Goal: Information Seeking & Learning: Learn about a topic

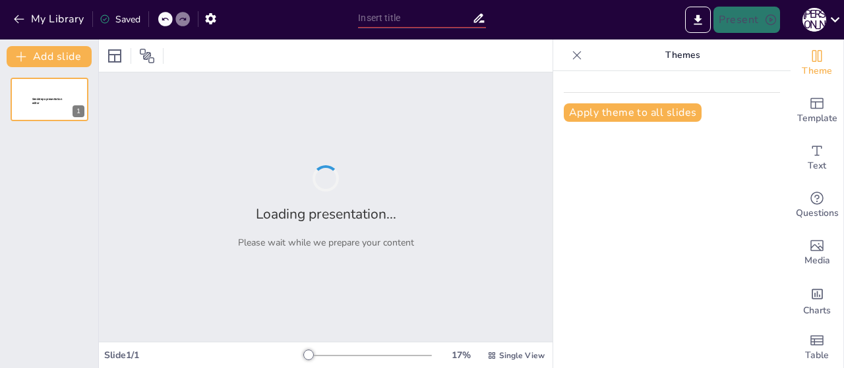
type input "Література як вид мистецтва. Художній образ"
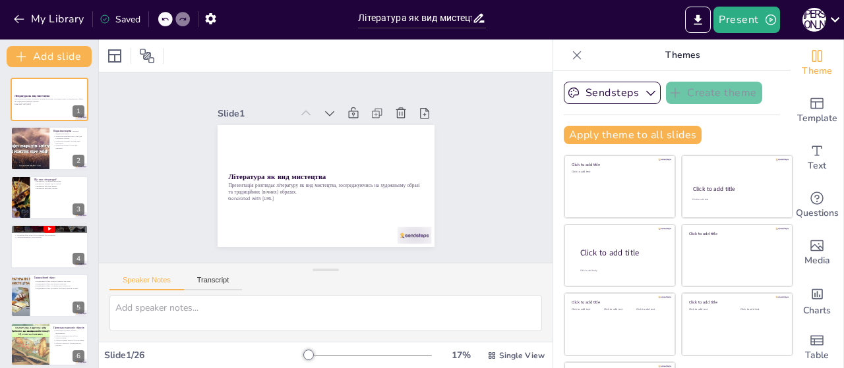
checkbox input "true"
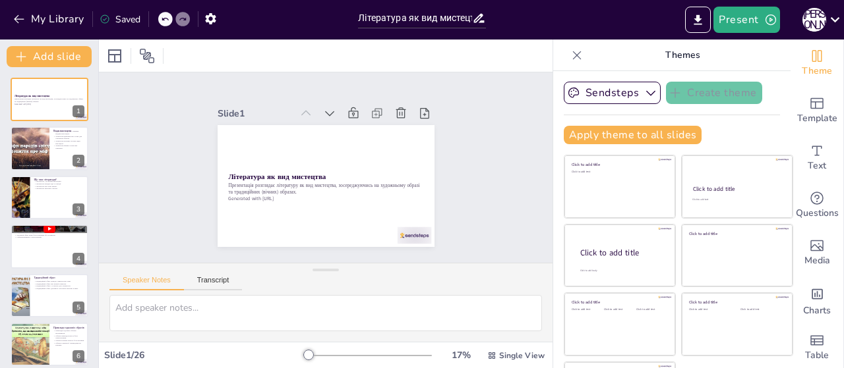
checkbox input "true"
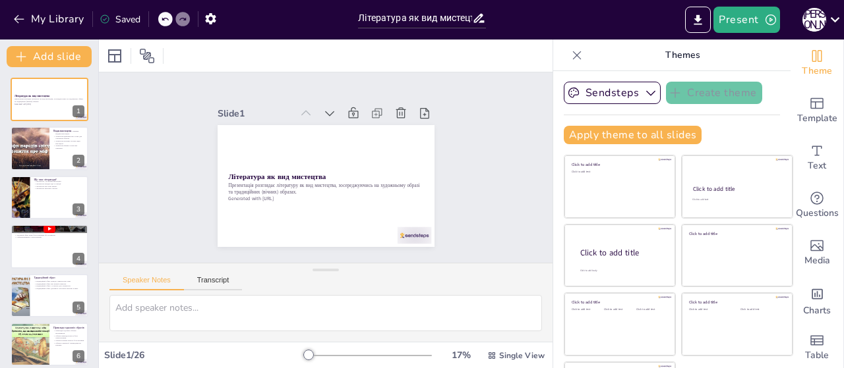
checkbox input "true"
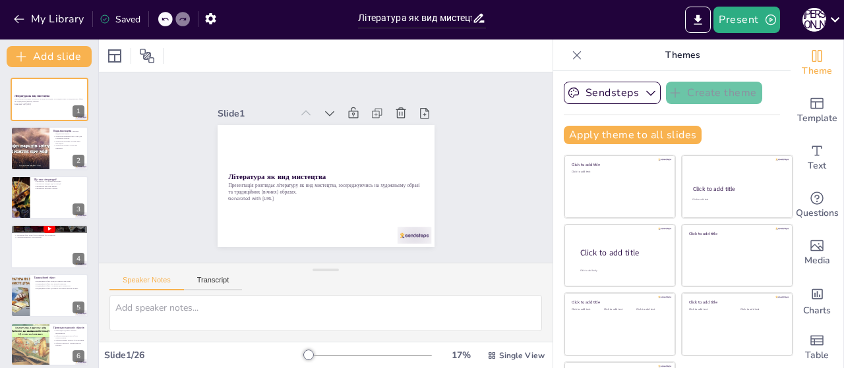
checkbox input "true"
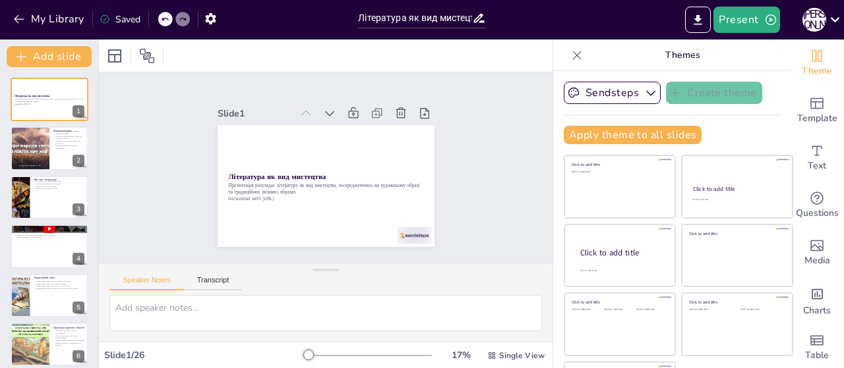
checkbox input "true"
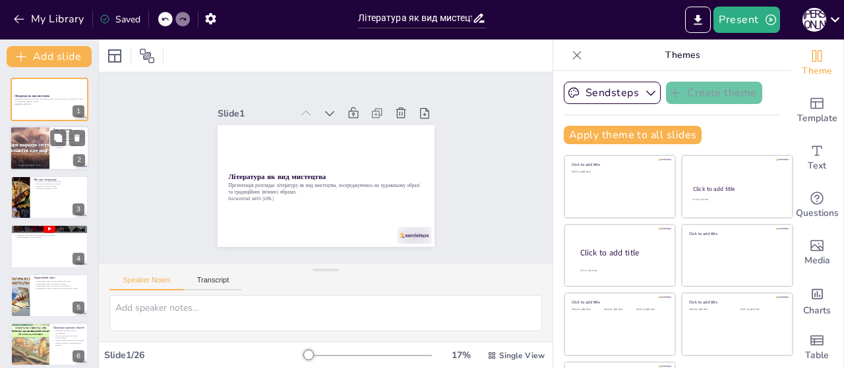
checkbox input "true"
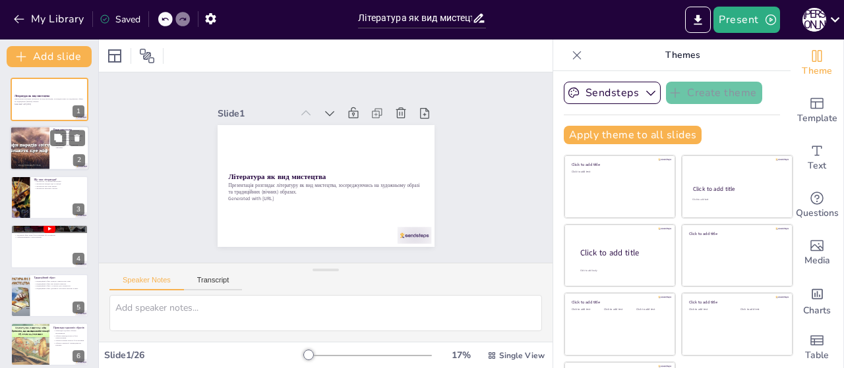
checkbox input "true"
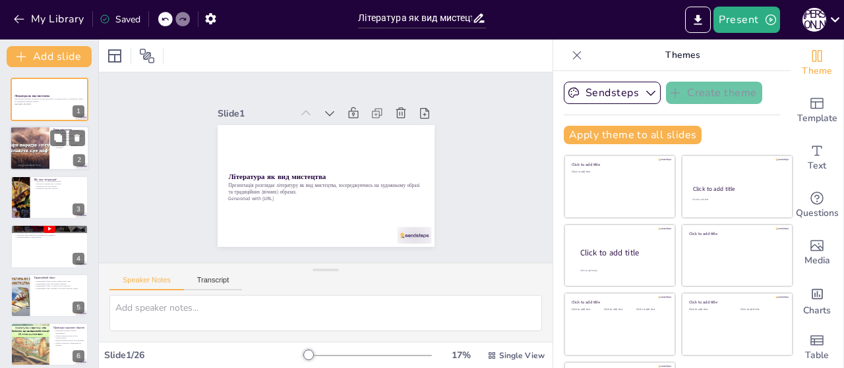
checkbox input "true"
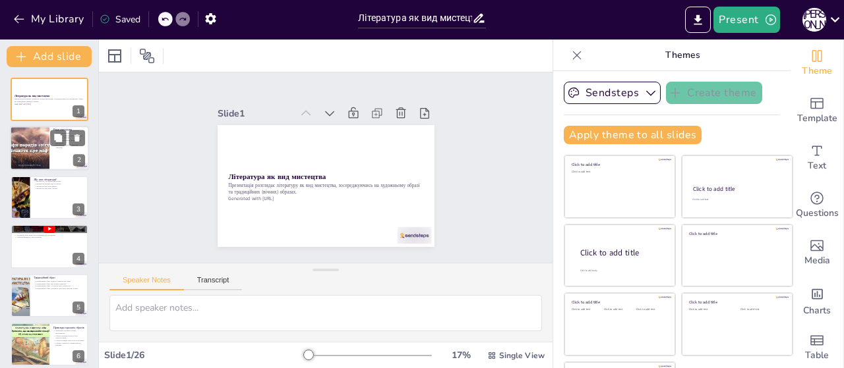
checkbox input "true"
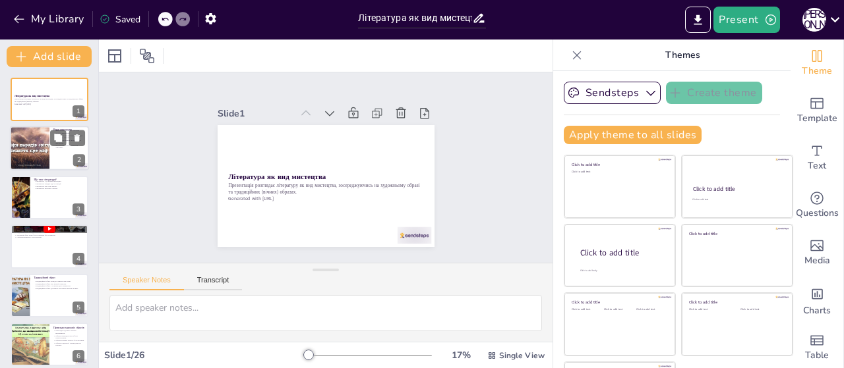
checkbox input "true"
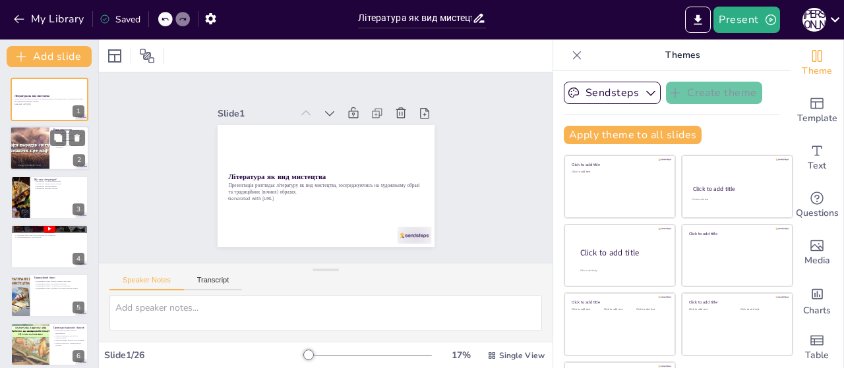
checkbox input "true"
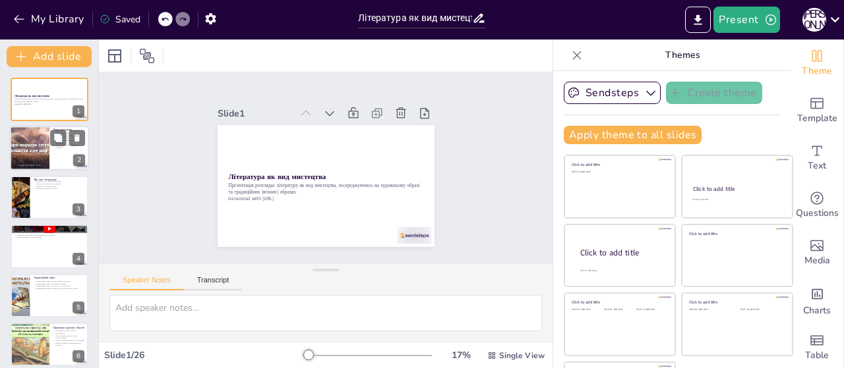
click at [36, 156] on div at bounding box center [29, 149] width 79 height 45
checkbox input "true"
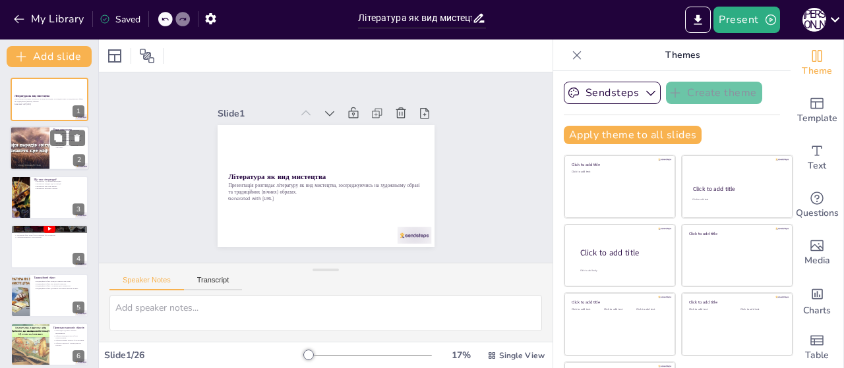
checkbox input "true"
type textarea "Loremipsum, do sit ametconse, ad elits doeiusmodt. Inci utlaboree d magnaaliq, …"
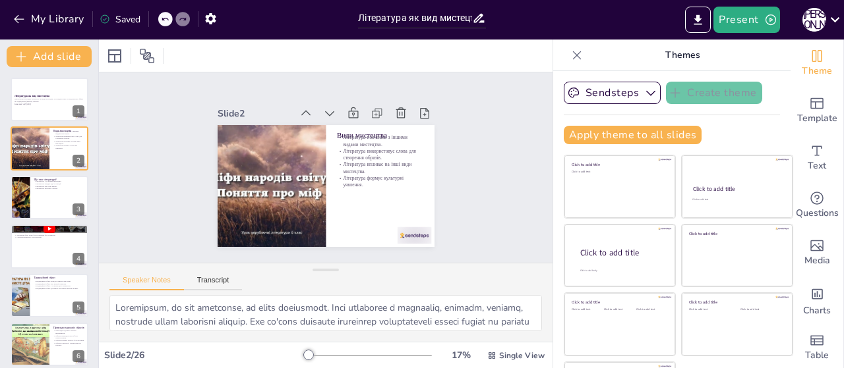
checkbox input "true"
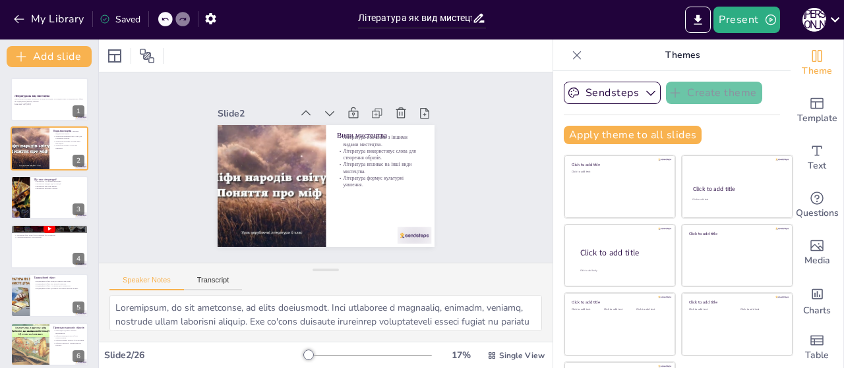
checkbox input "true"
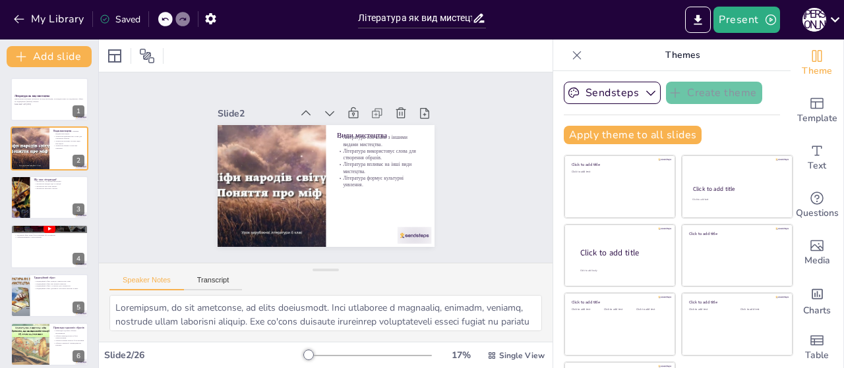
checkbox input "true"
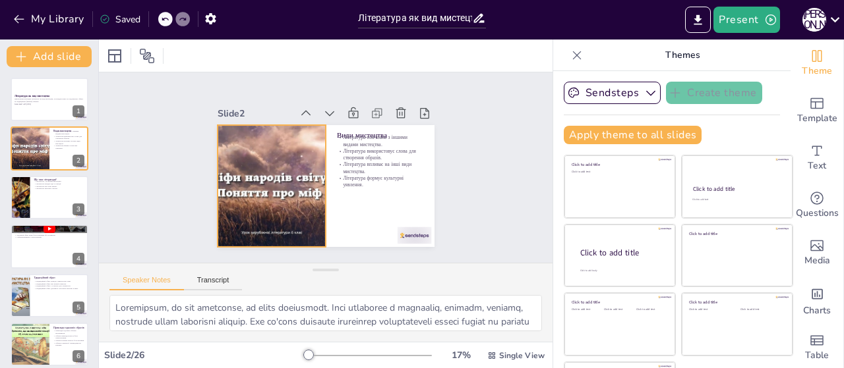
checkbox input "true"
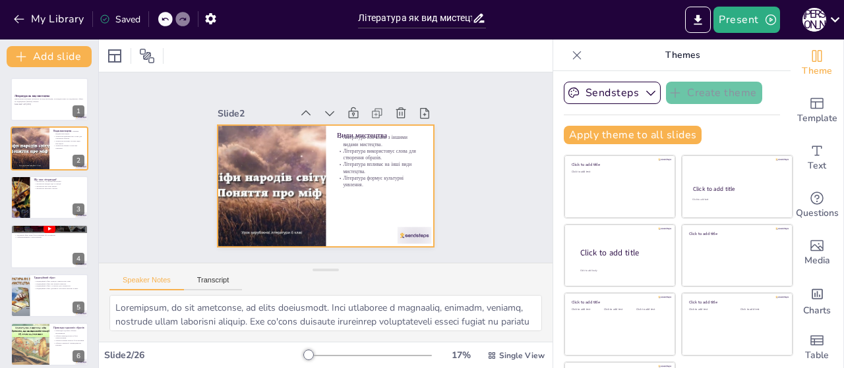
checkbox input "true"
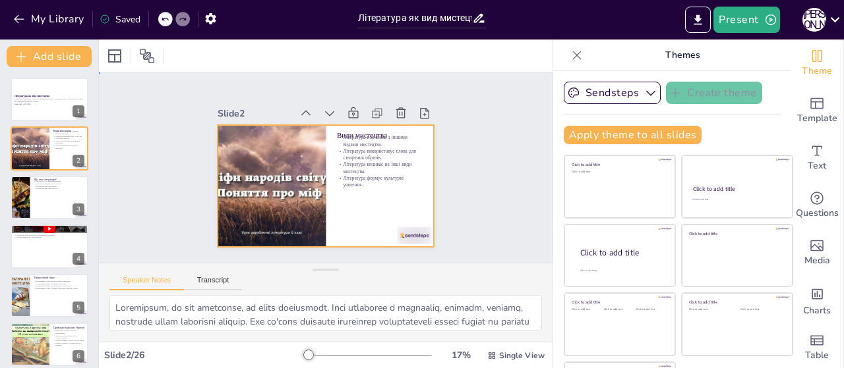
click at [339, 193] on div at bounding box center [320, 185] width 244 height 183
checkbox input "true"
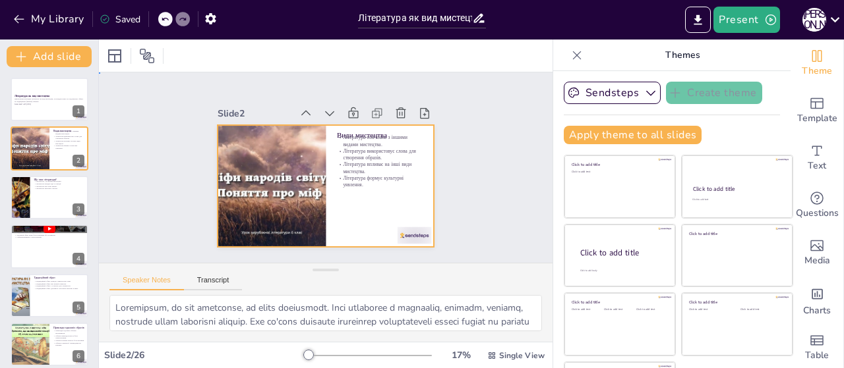
checkbox input "true"
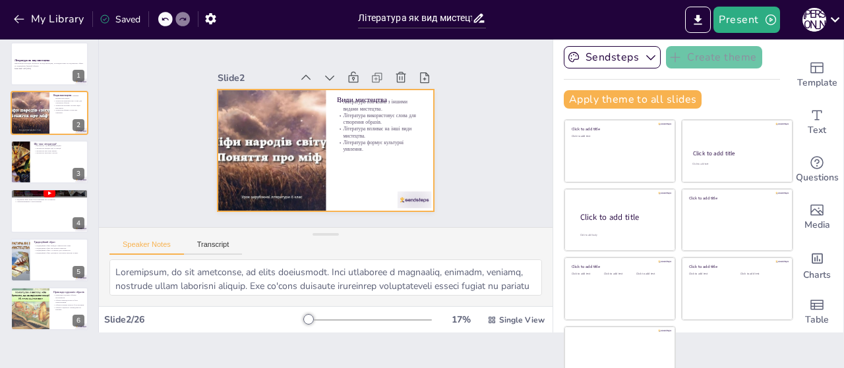
scroll to position [54, 0]
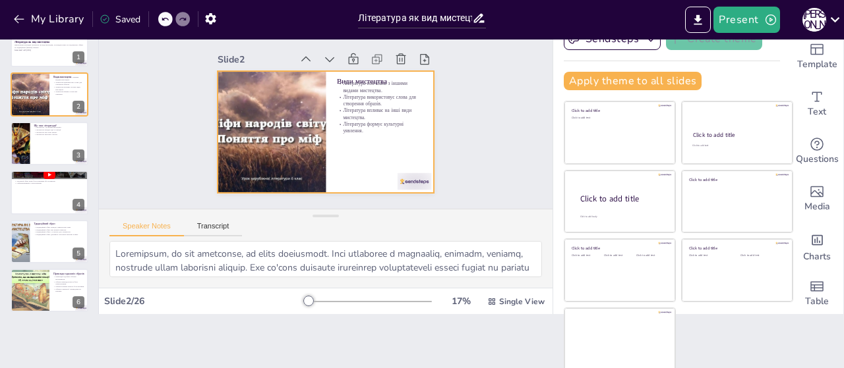
checkbox input "true"
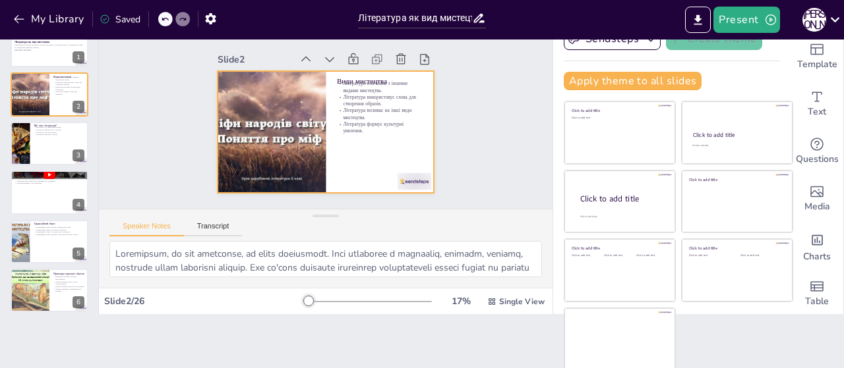
checkbox input "true"
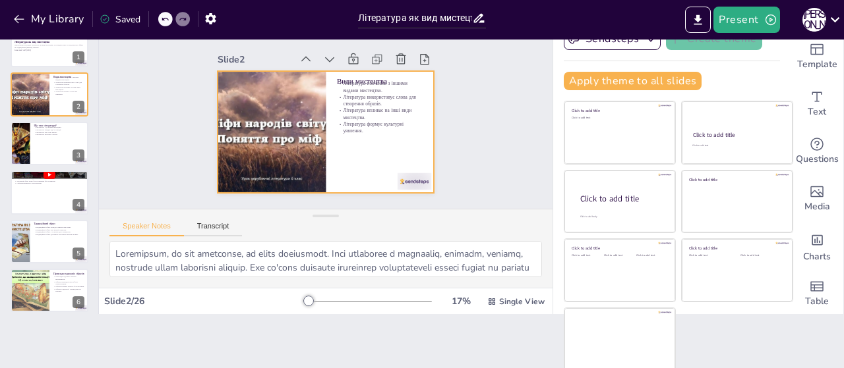
checkbox input "true"
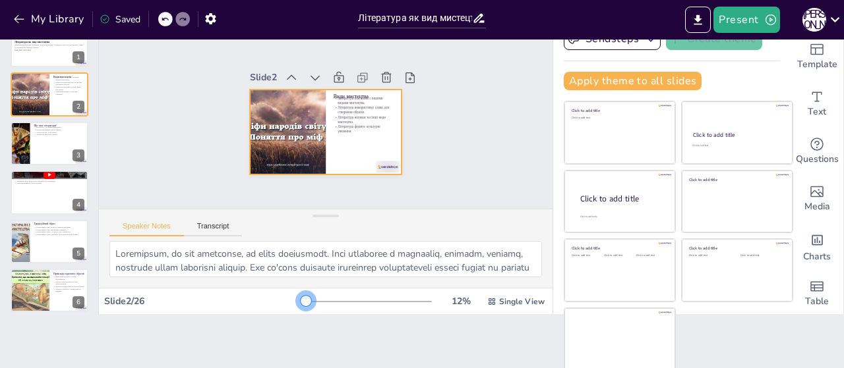
checkbox input "true"
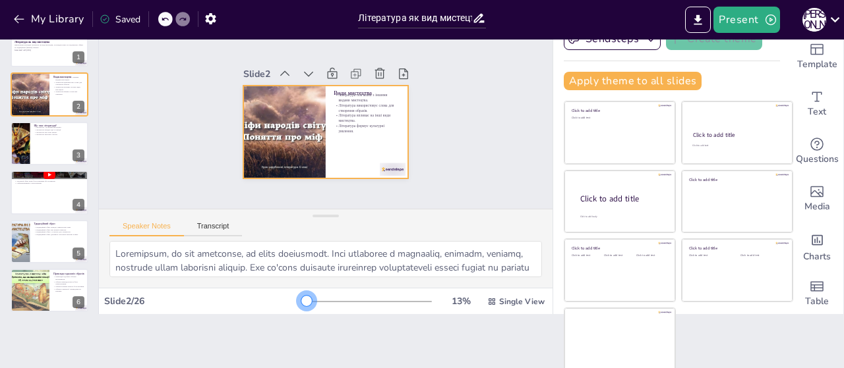
checkbox input "true"
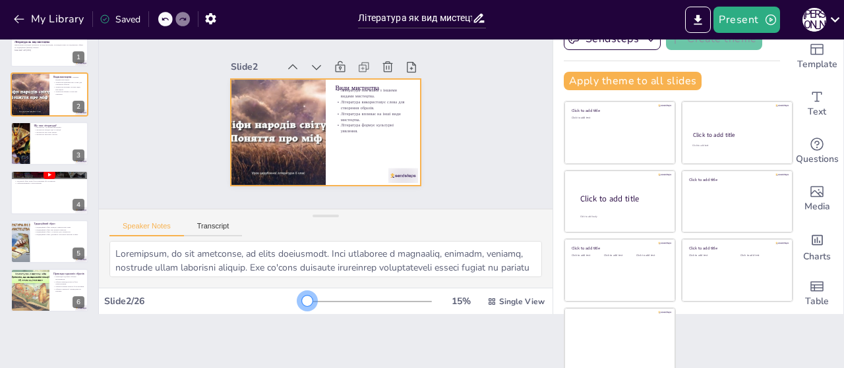
checkbox input "true"
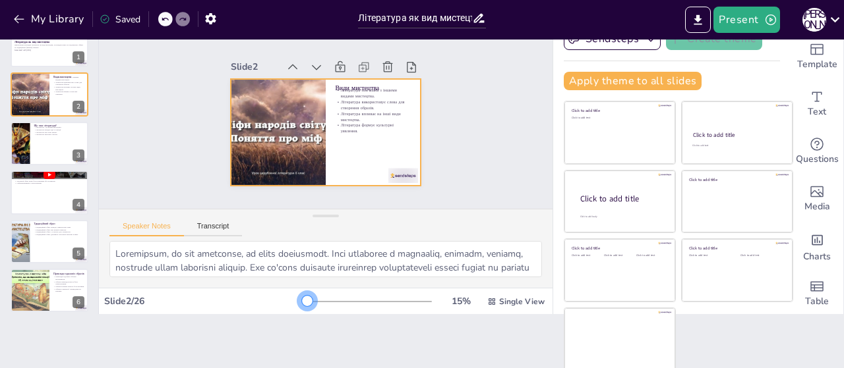
checkbox input "true"
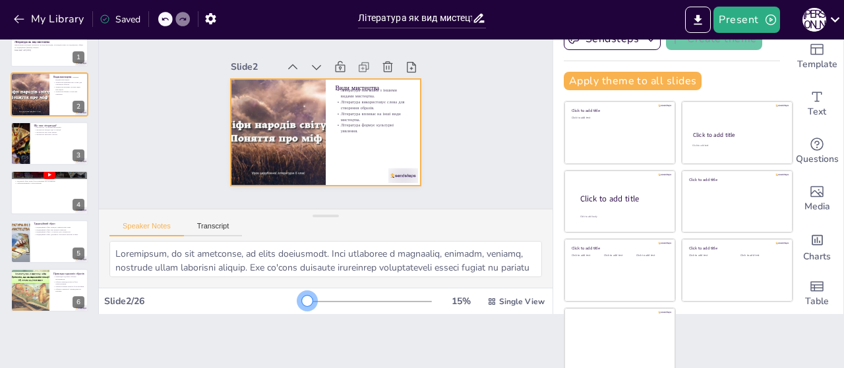
checkbox input "true"
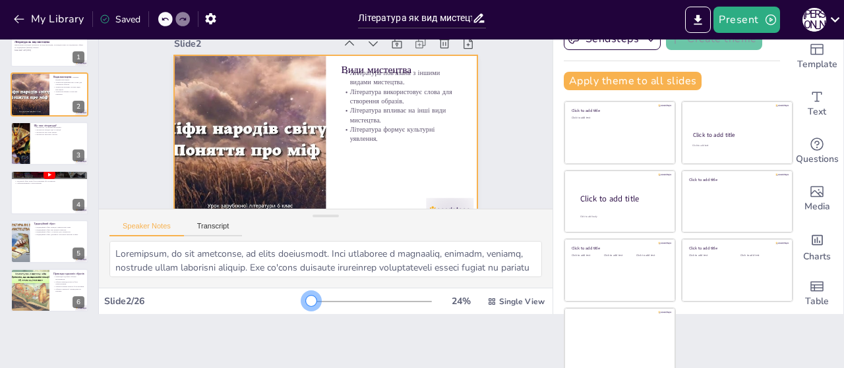
checkbox input "true"
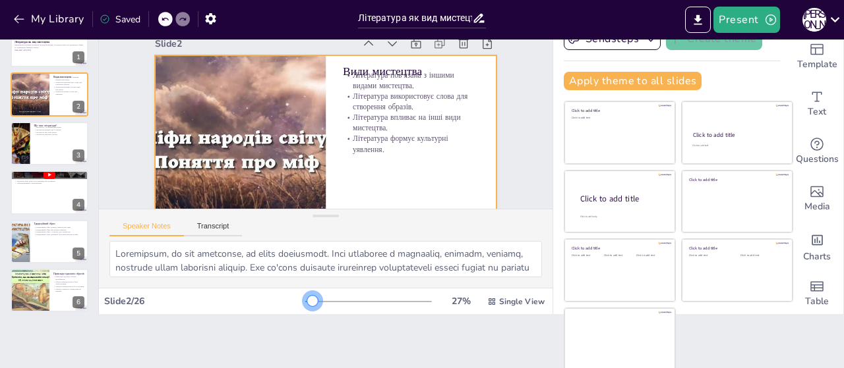
checkbox input "true"
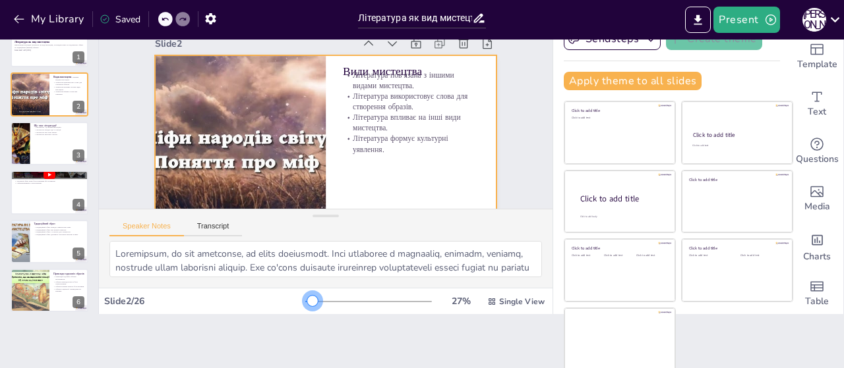
checkbox input "true"
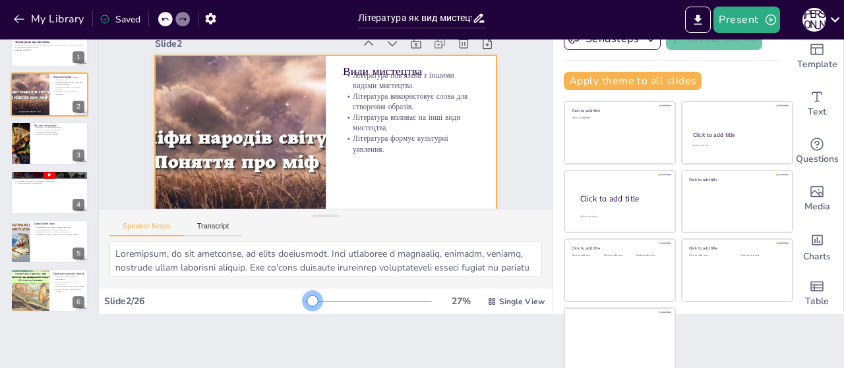
checkbox input "true"
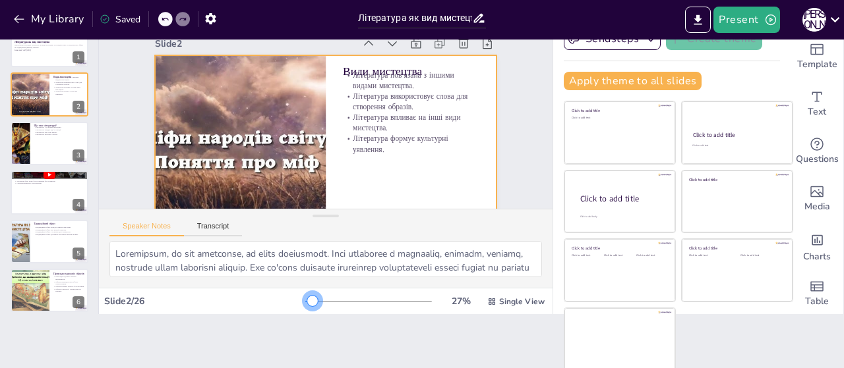
checkbox input "true"
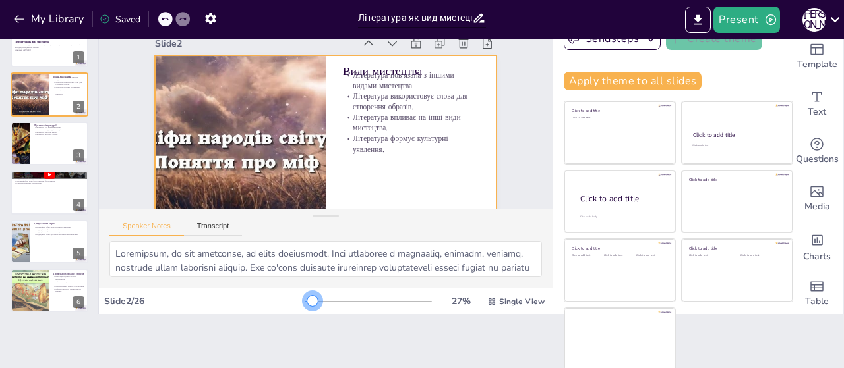
checkbox input "true"
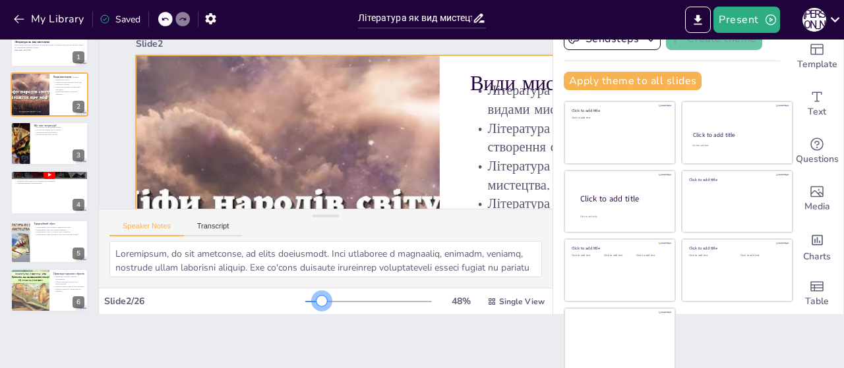
checkbox input "true"
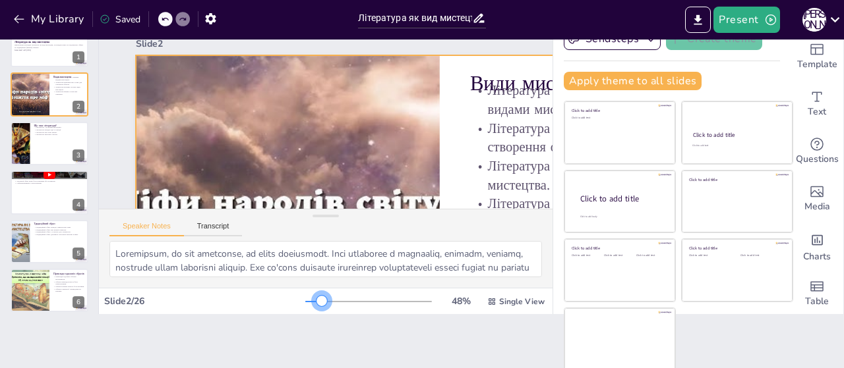
checkbox input "true"
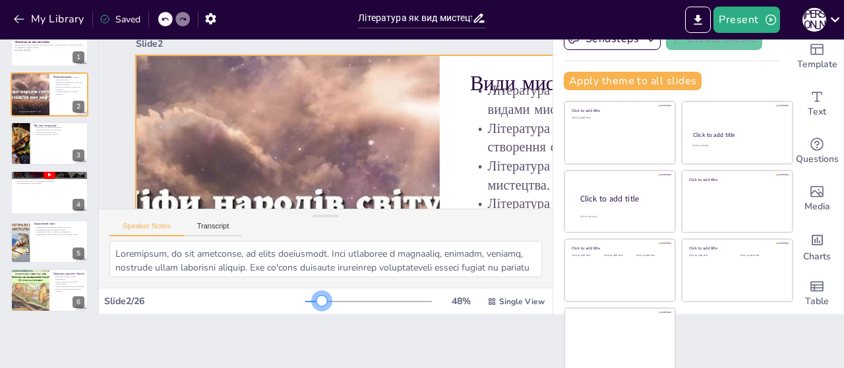
checkbox input "true"
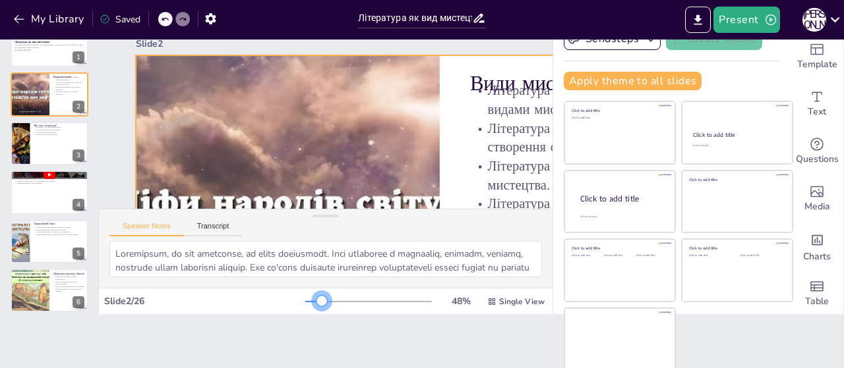
checkbox input "true"
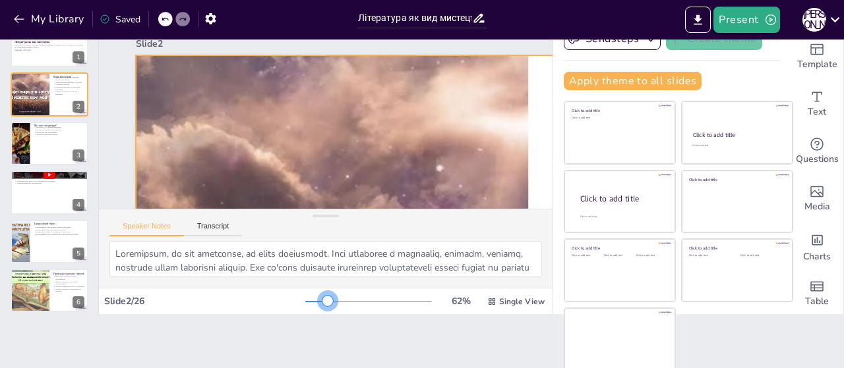
checkbox input "true"
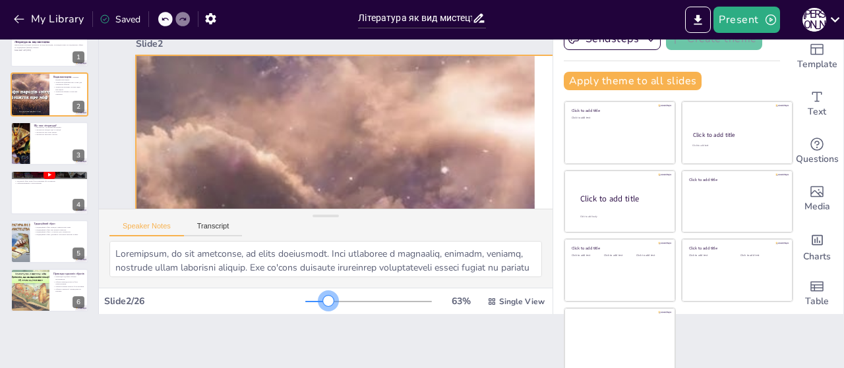
checkbox input "true"
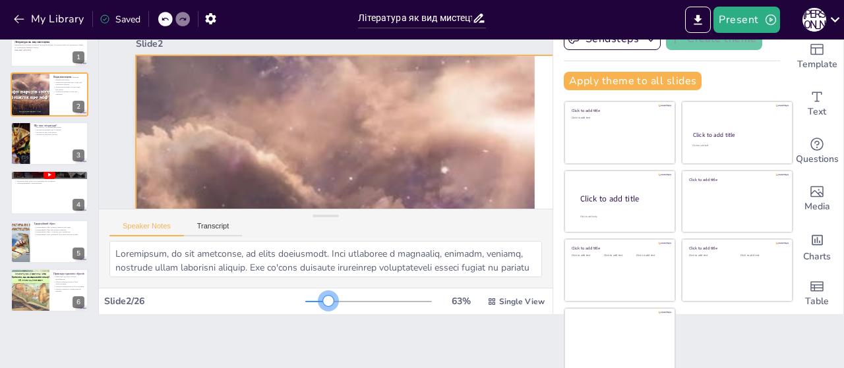
checkbox input "true"
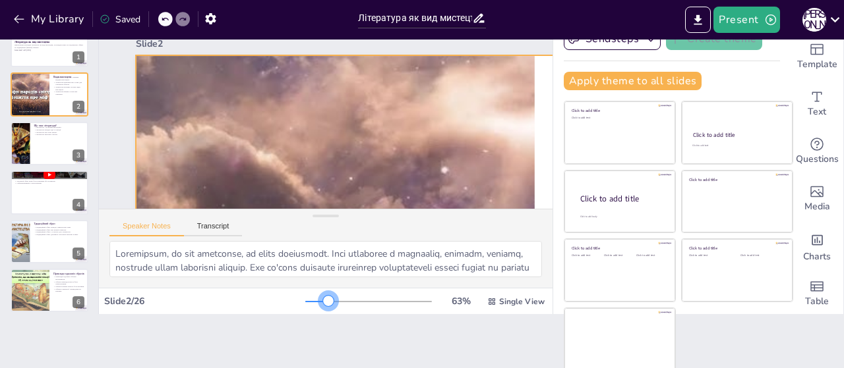
checkbox input "true"
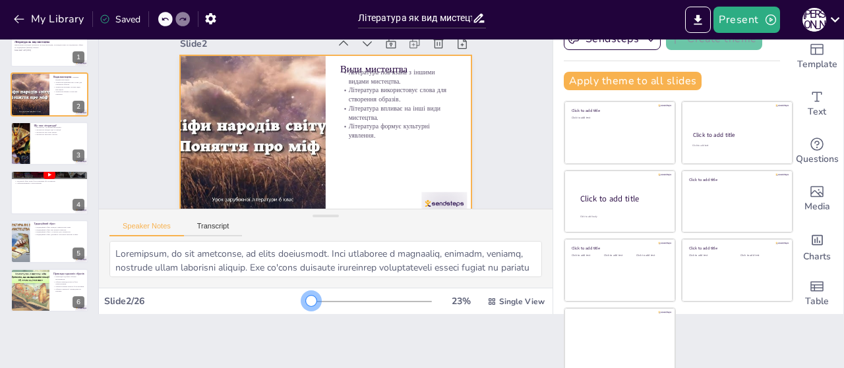
drag, startPoint x: 287, startPoint y: 299, endPoint x: 292, endPoint y: 223, distance: 76.6
click at [292, 223] on div "Slide 1 Література як вид мистецтва Презентація розглядає літературу як вид мис…" at bounding box center [325, 150] width 453 height 329
click at [292, 223] on div "Speaker Notes Transcript" at bounding box center [325, 226] width 453 height 32
click at [67, 153] on div at bounding box center [49, 143] width 79 height 45
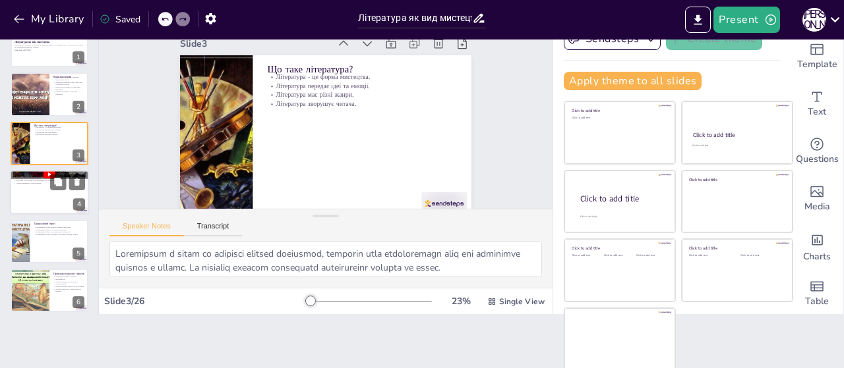
click at [66, 197] on div at bounding box center [49, 192] width 79 height 45
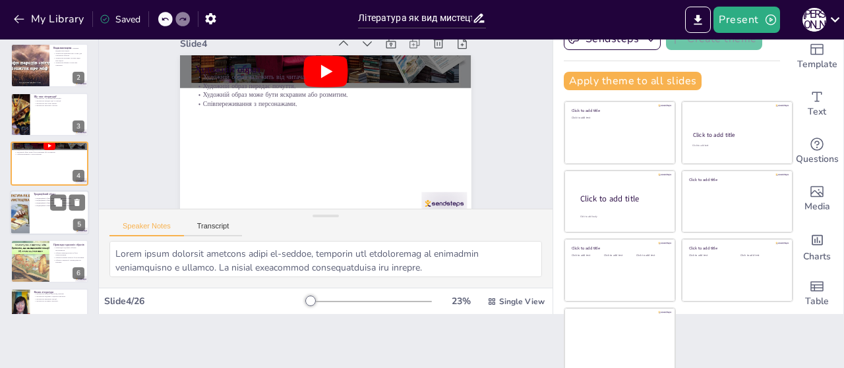
scroll to position [95, 0]
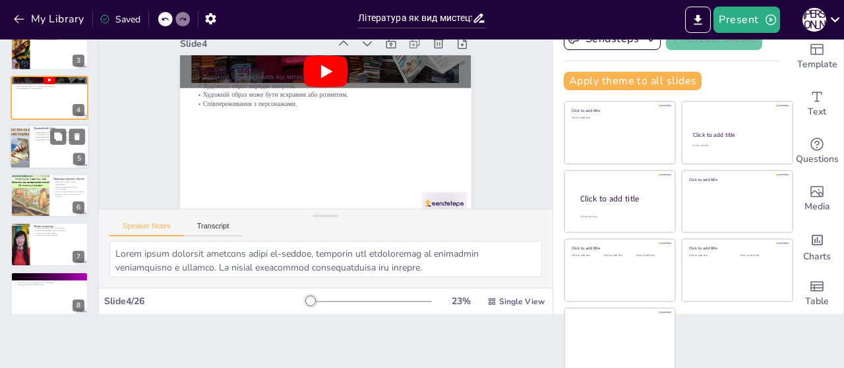
click at [63, 153] on div at bounding box center [49, 147] width 79 height 45
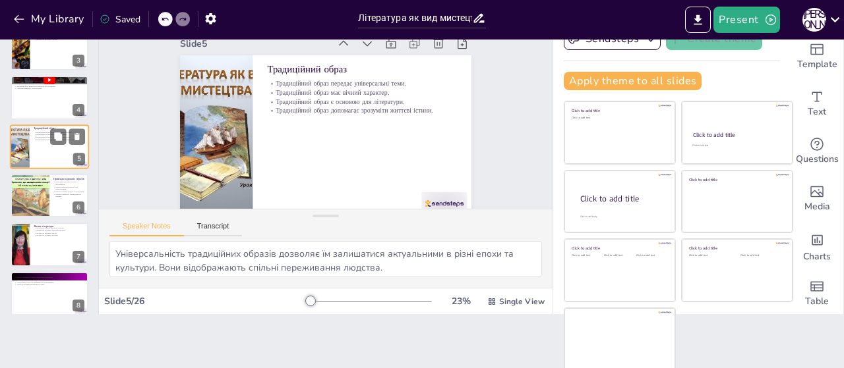
scroll to position [78, 0]
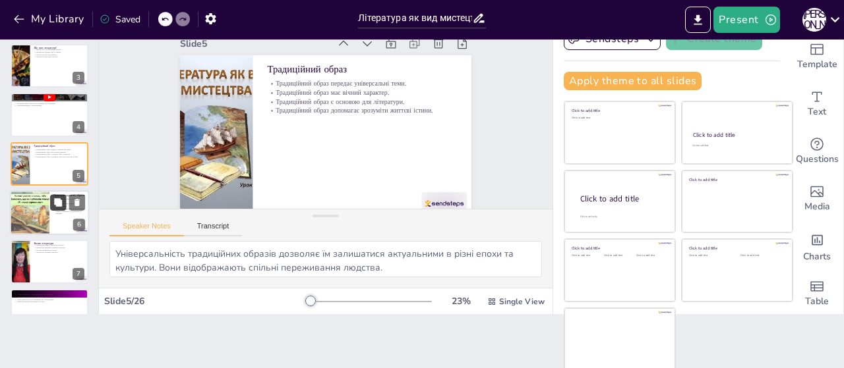
click at [58, 208] on button at bounding box center [58, 202] width 16 height 16
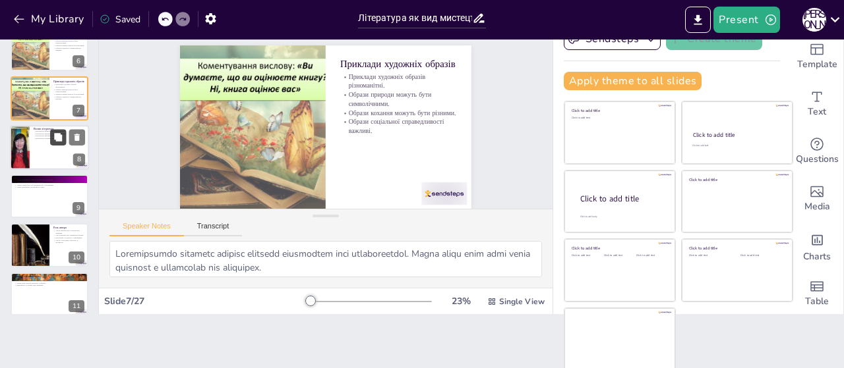
scroll to position [307, 0]
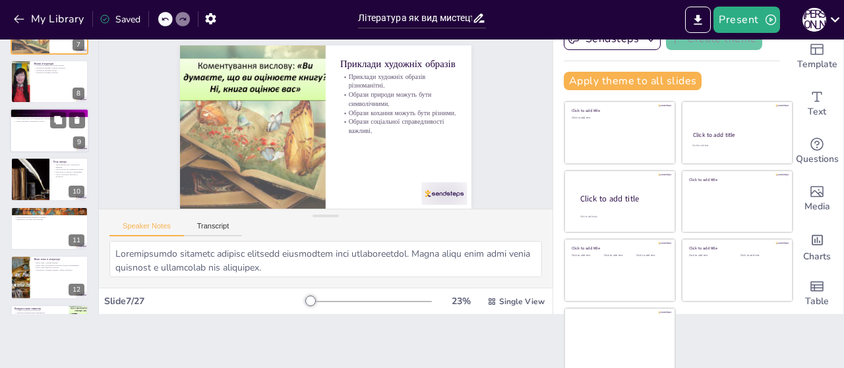
click at [55, 135] on div at bounding box center [49, 130] width 79 height 45
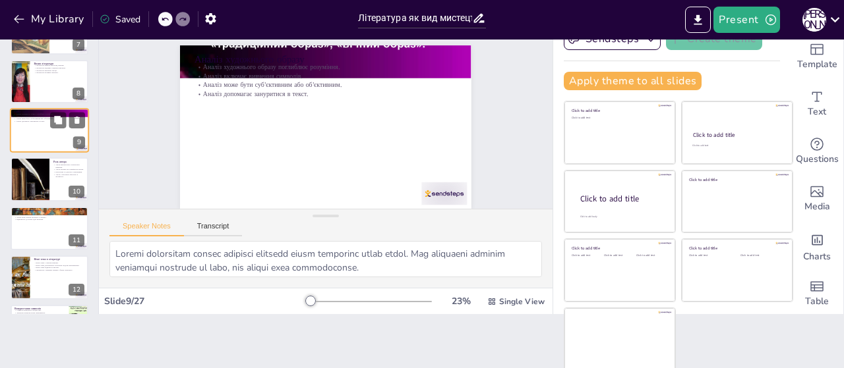
scroll to position [0, 0]
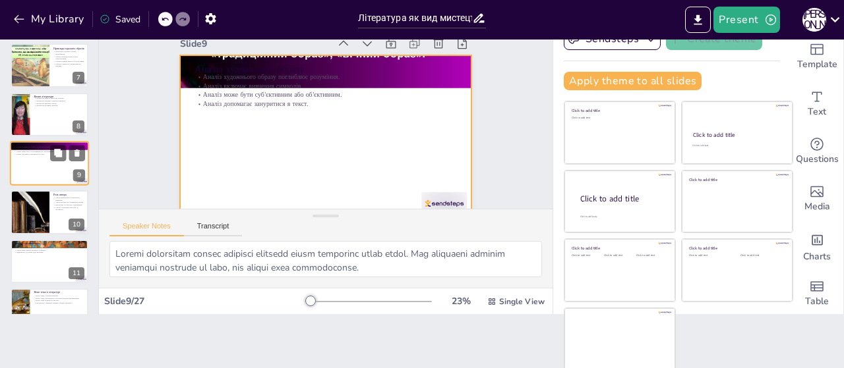
click at [55, 180] on div at bounding box center [49, 163] width 79 height 45
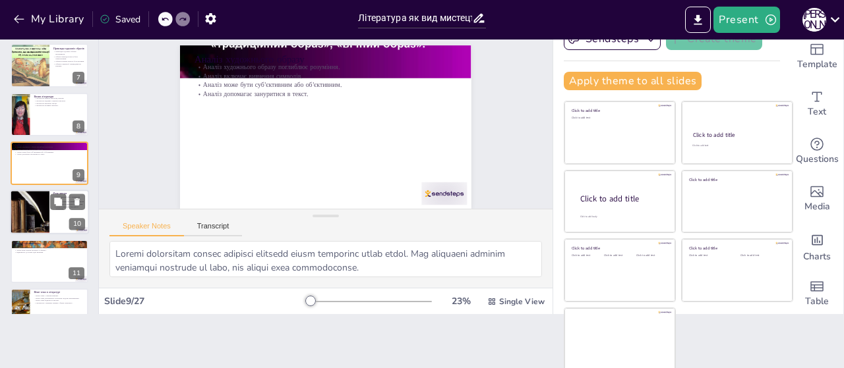
click at [55, 212] on div at bounding box center [49, 212] width 79 height 45
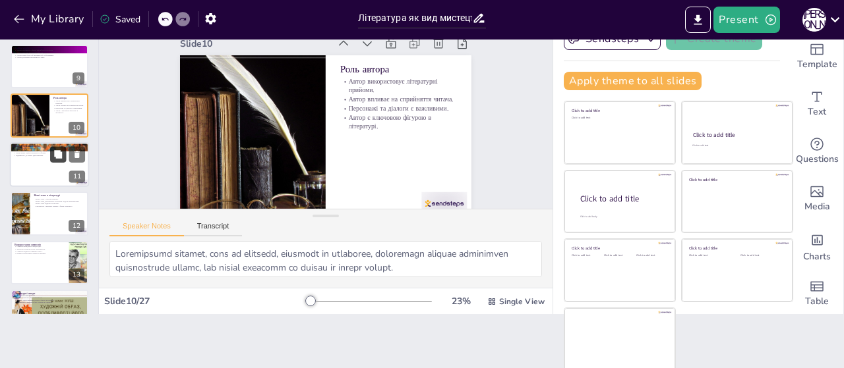
scroll to position [389, 0]
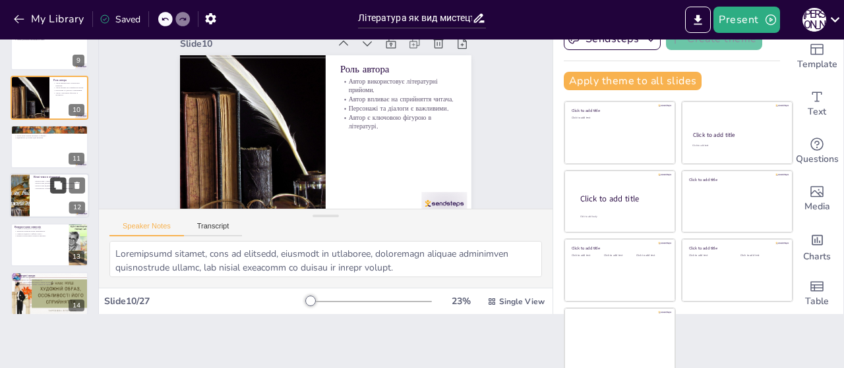
click at [56, 187] on icon at bounding box center [58, 185] width 8 height 8
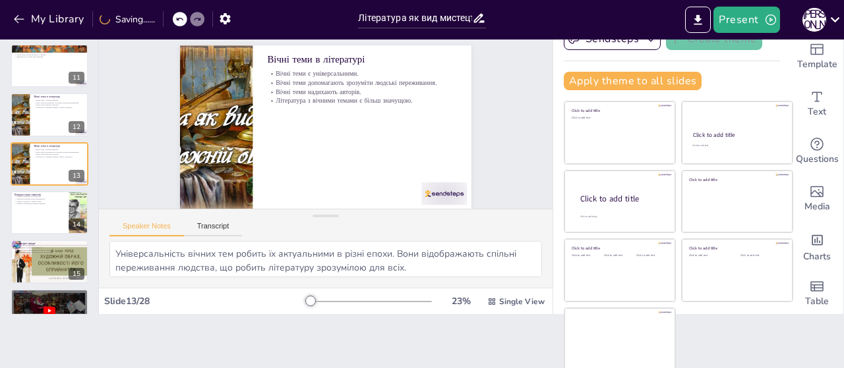
scroll to position [536, 0]
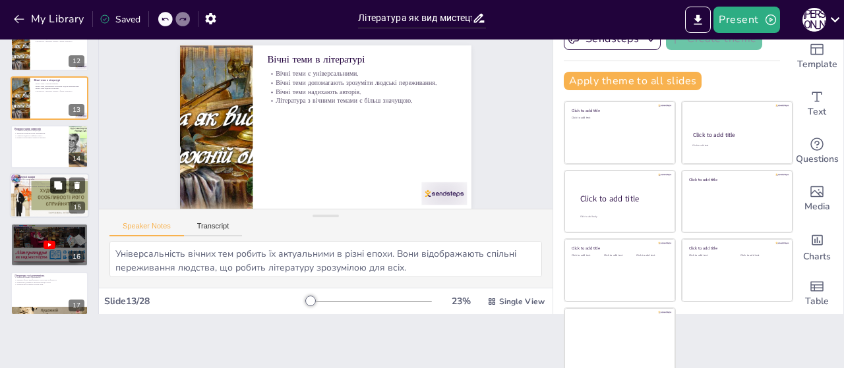
click at [57, 190] on button at bounding box center [58, 186] width 16 height 16
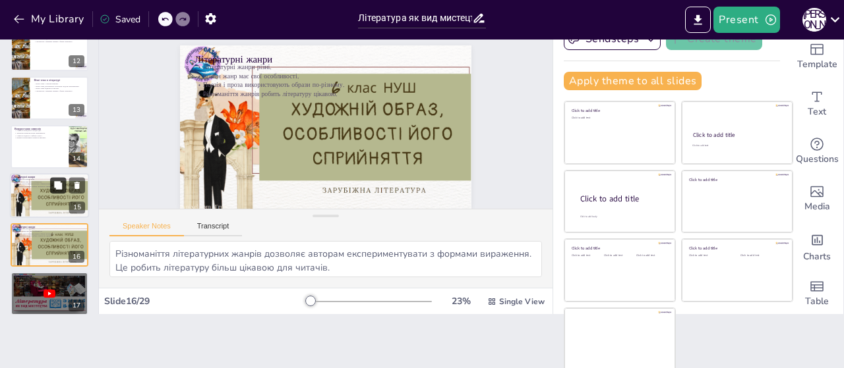
scroll to position [617, 0]
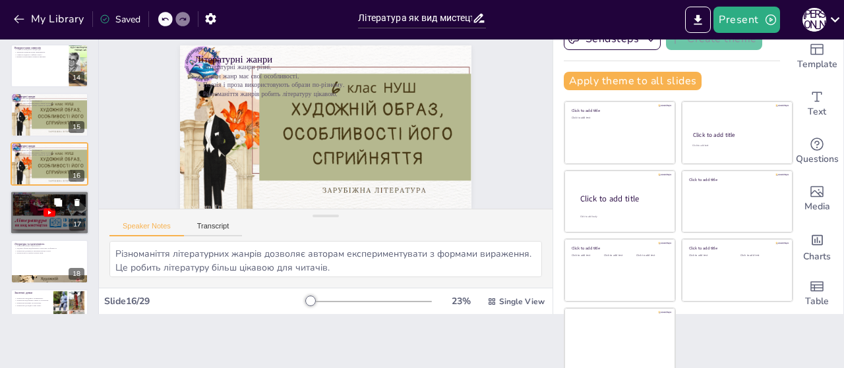
click at [56, 216] on div at bounding box center [49, 212] width 79 height 45
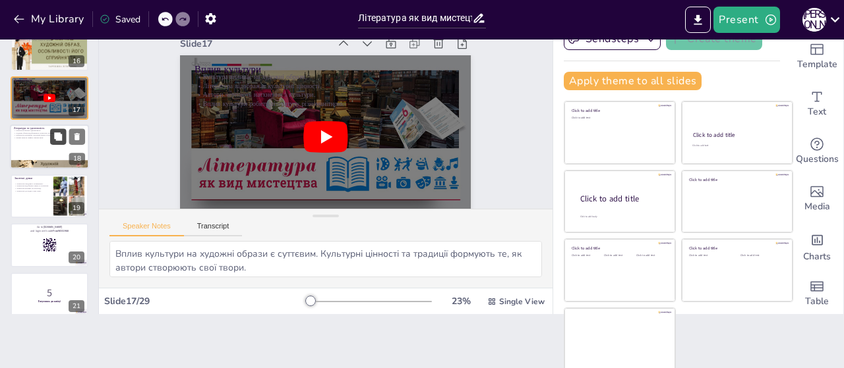
scroll to position [797, 0]
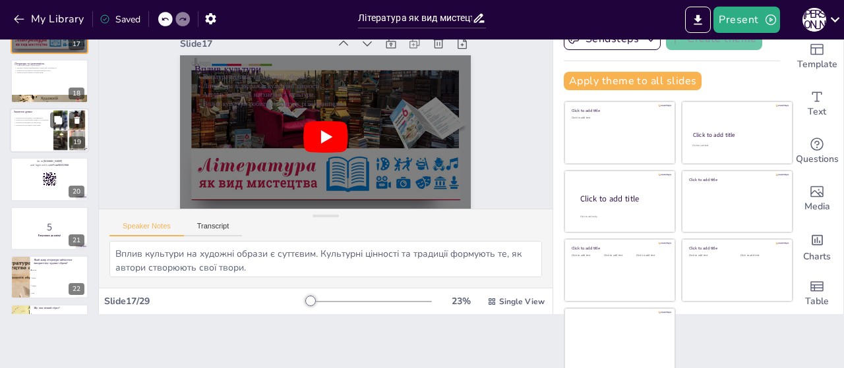
click at [43, 135] on div at bounding box center [49, 130] width 79 height 45
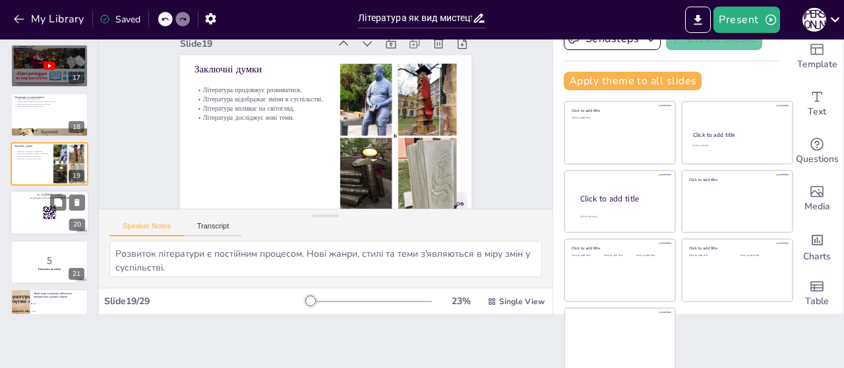
click at [46, 218] on rect at bounding box center [49, 213] width 14 height 14
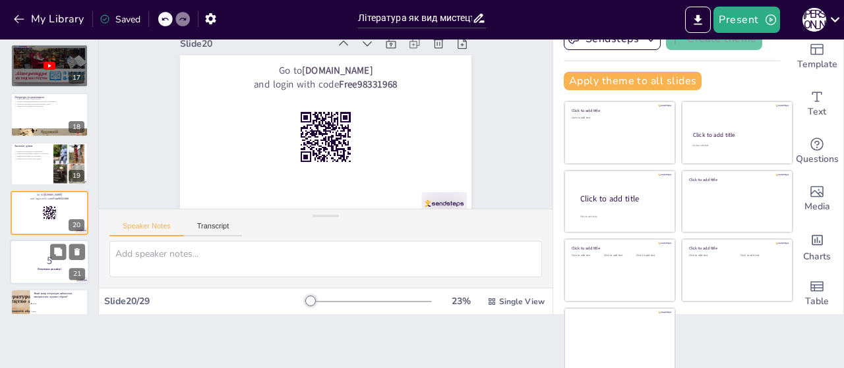
scroll to position [813, 0]
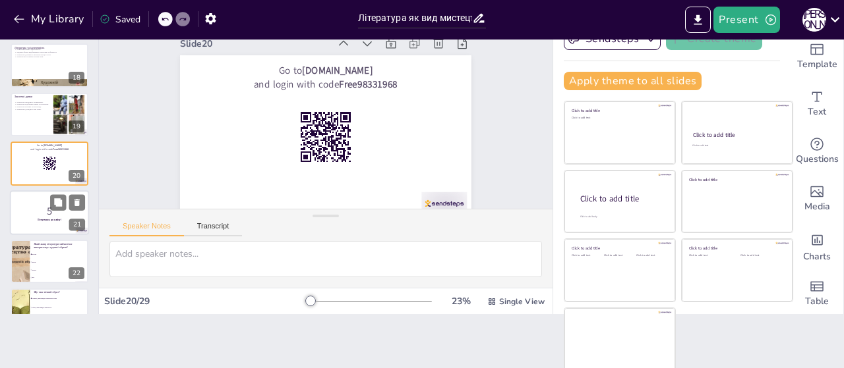
click at [37, 221] on p "Готуємось до квізу!" at bounding box center [49, 220] width 71 height 4
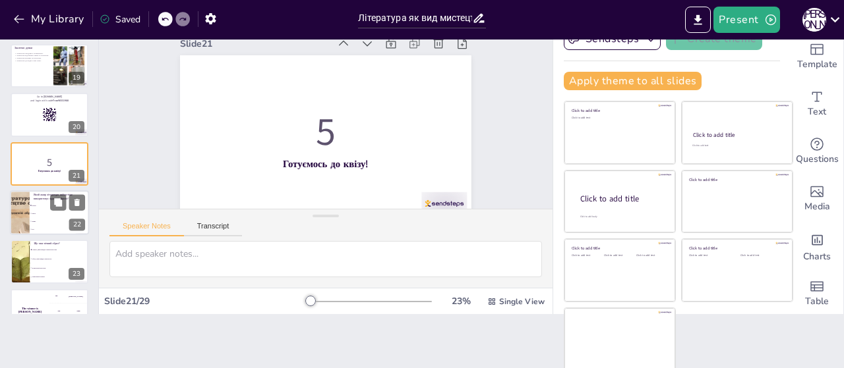
scroll to position [928, 0]
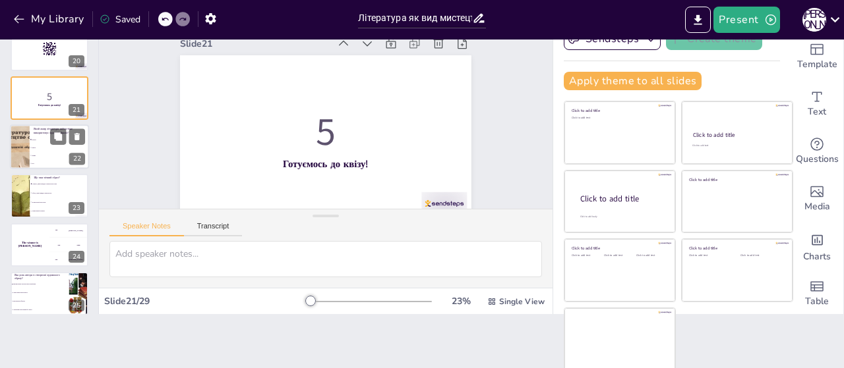
click at [39, 159] on li "Драма" at bounding box center [59, 156] width 59 height 8
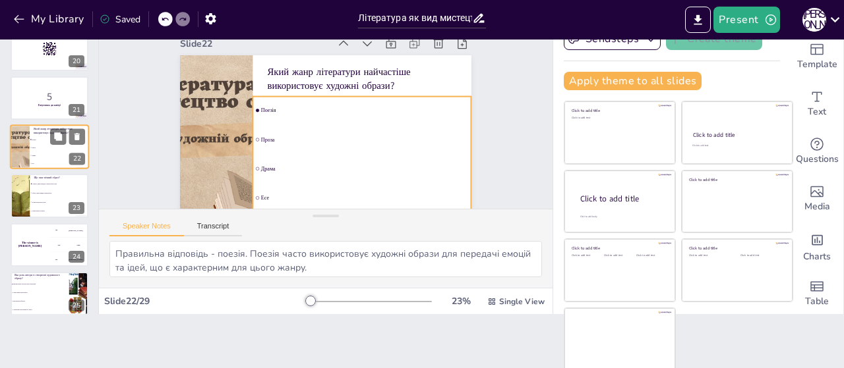
scroll to position [911, 0]
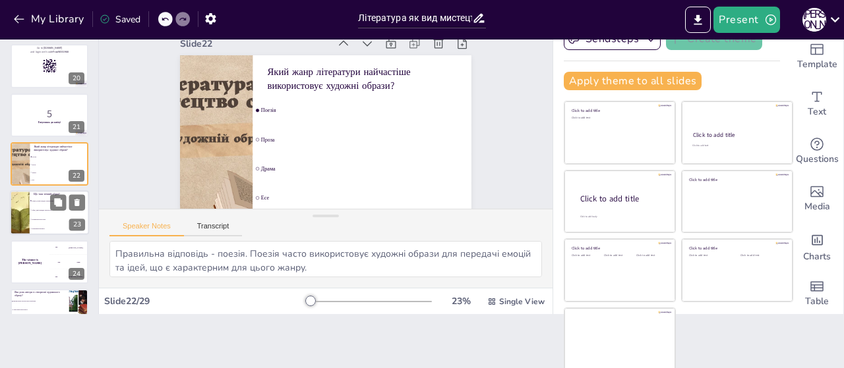
click at [41, 208] on li "Образ, який швидко змінюється" at bounding box center [59, 210] width 59 height 9
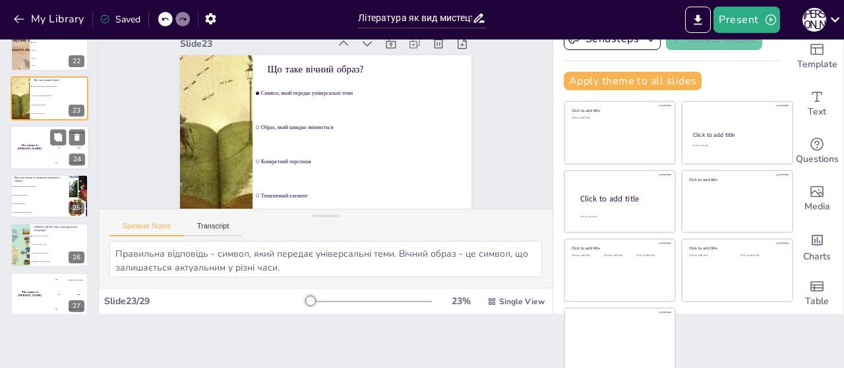
scroll to position [1091, 0]
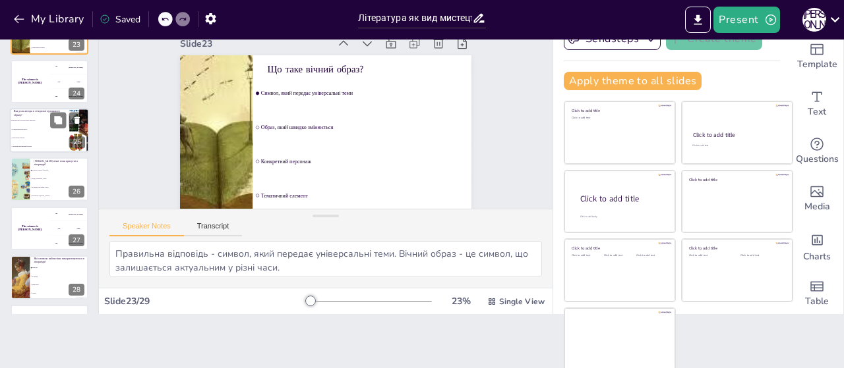
click at [45, 140] on li "Ігнорування образів" at bounding box center [39, 138] width 59 height 9
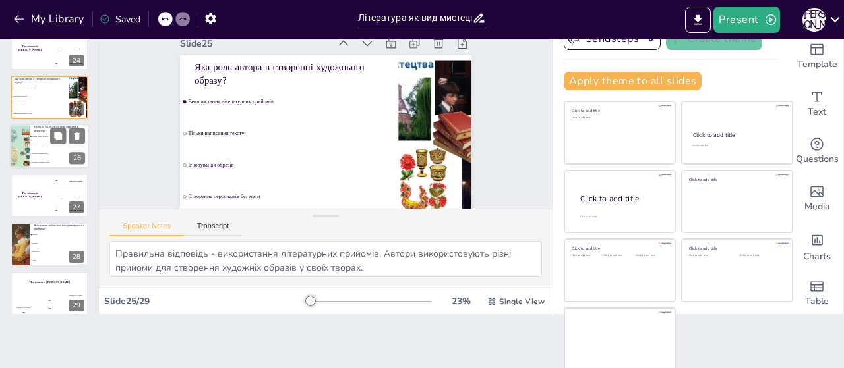
click at [43, 142] on li "Мода, технології, спорт" at bounding box center [59, 146] width 59 height 9
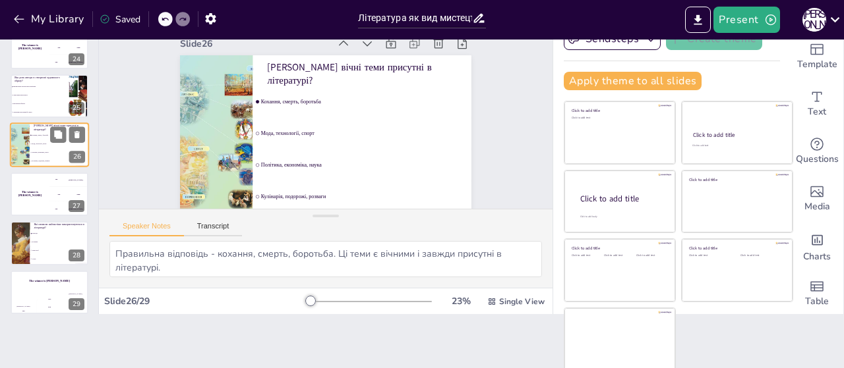
scroll to position [1136, 0]
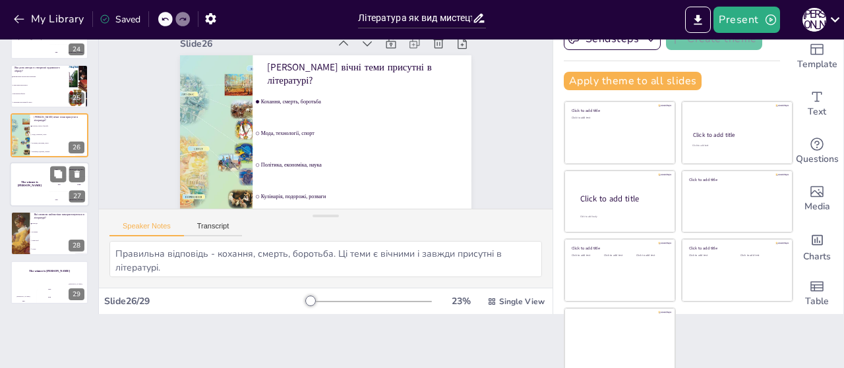
click at [35, 185] on h4 "The winner is [PERSON_NAME]" at bounding box center [30, 184] width 40 height 7
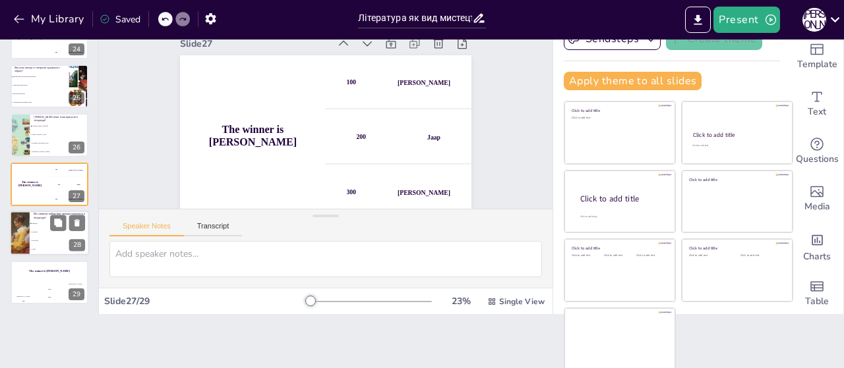
click at [38, 223] on span "Природа" at bounding box center [60, 224] width 57 height 2
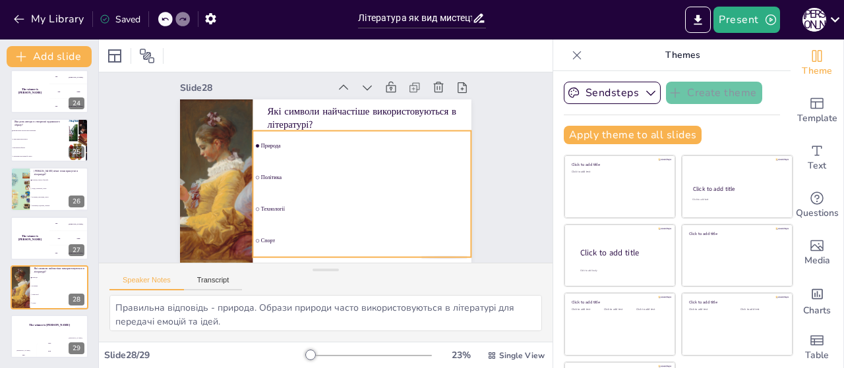
scroll to position [0, 0]
